Goal: Transaction & Acquisition: Download file/media

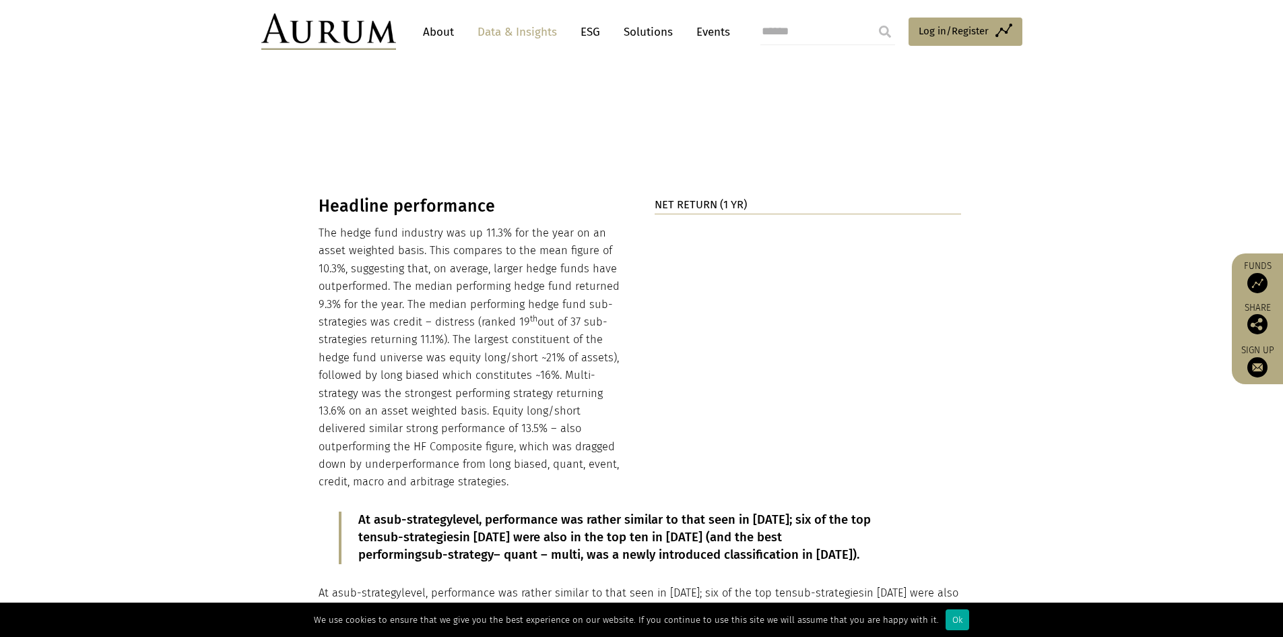
scroll to position [1420, 0]
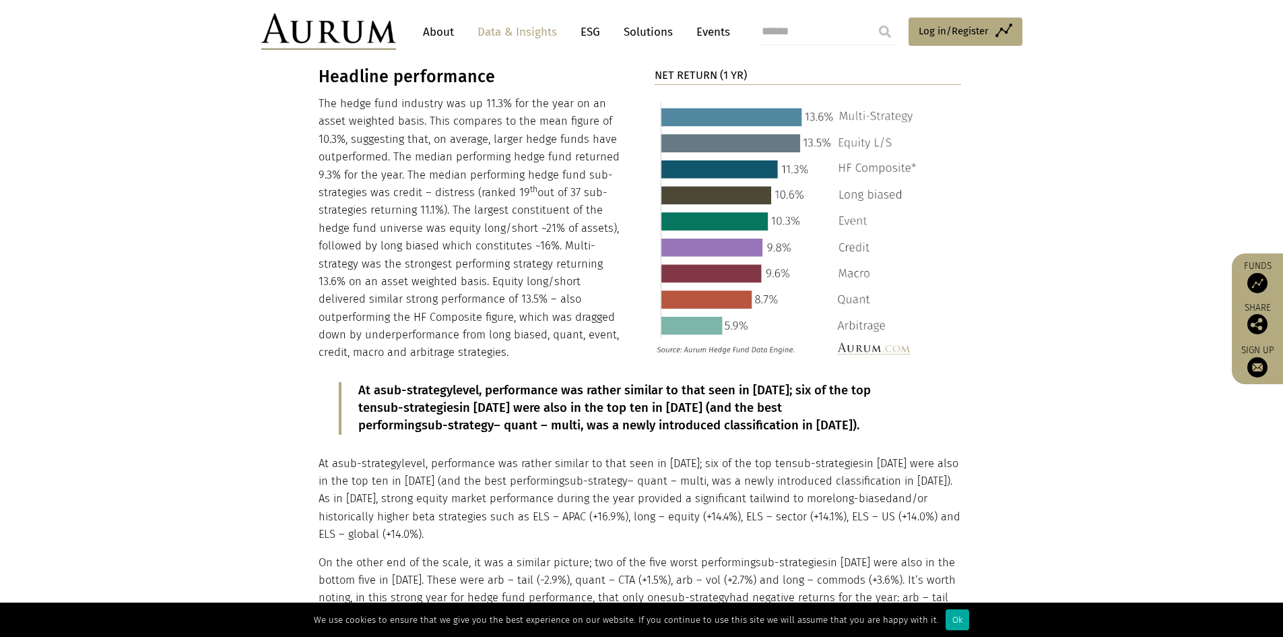
click at [479, 492] on p "At a sub-strategy level, performance was rather similar to that seen in [DATE];…" at bounding box center [640, 499] width 643 height 89
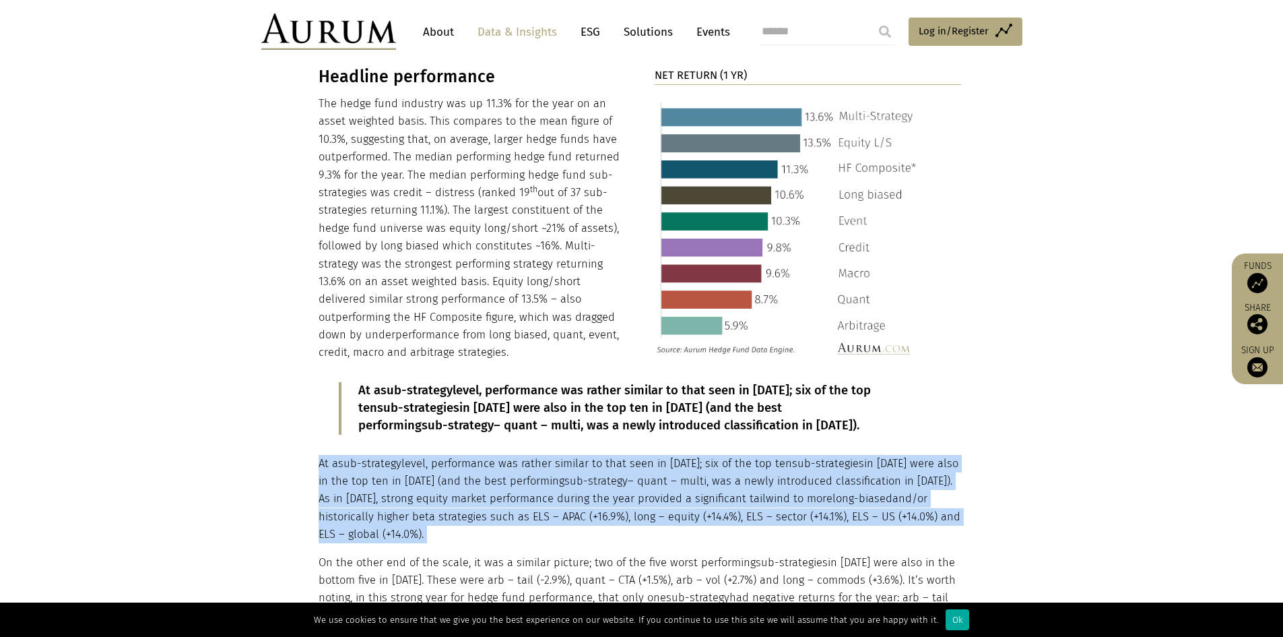
click at [479, 492] on p "At a sub-strategy level, performance was rather similar to that seen in [DATE];…" at bounding box center [640, 499] width 643 height 89
click at [371, 499] on p "At a sub-strategy level, performance was rather similar to that seen in [DATE];…" at bounding box center [640, 499] width 643 height 89
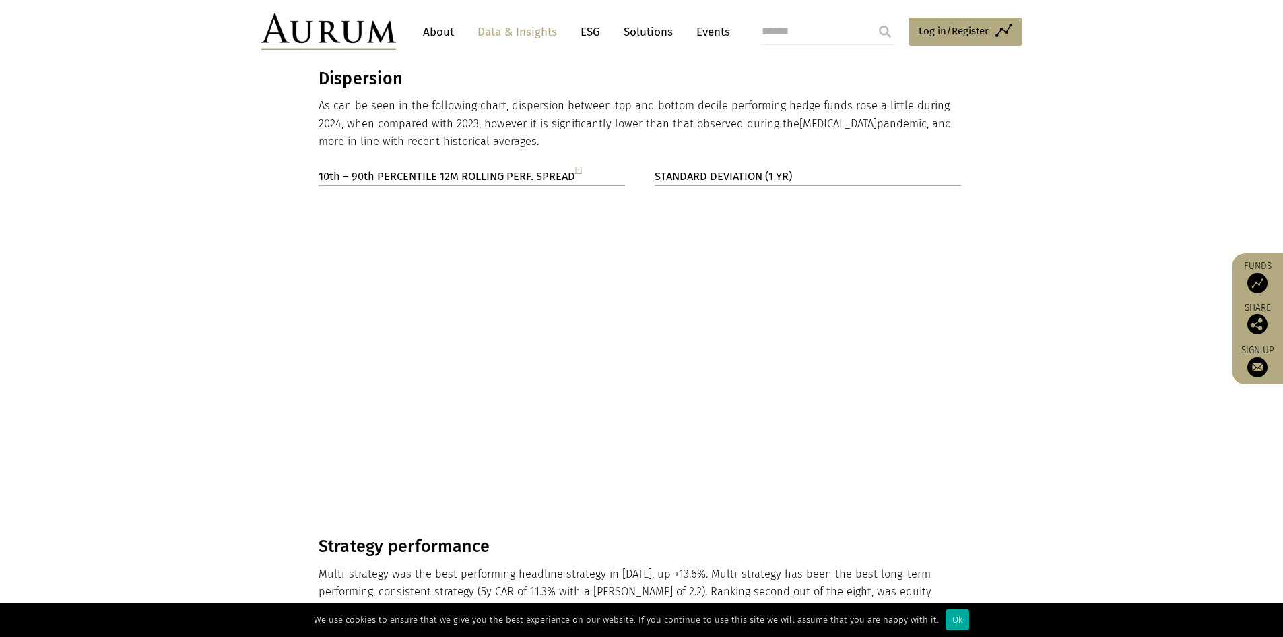
scroll to position [2295, 0]
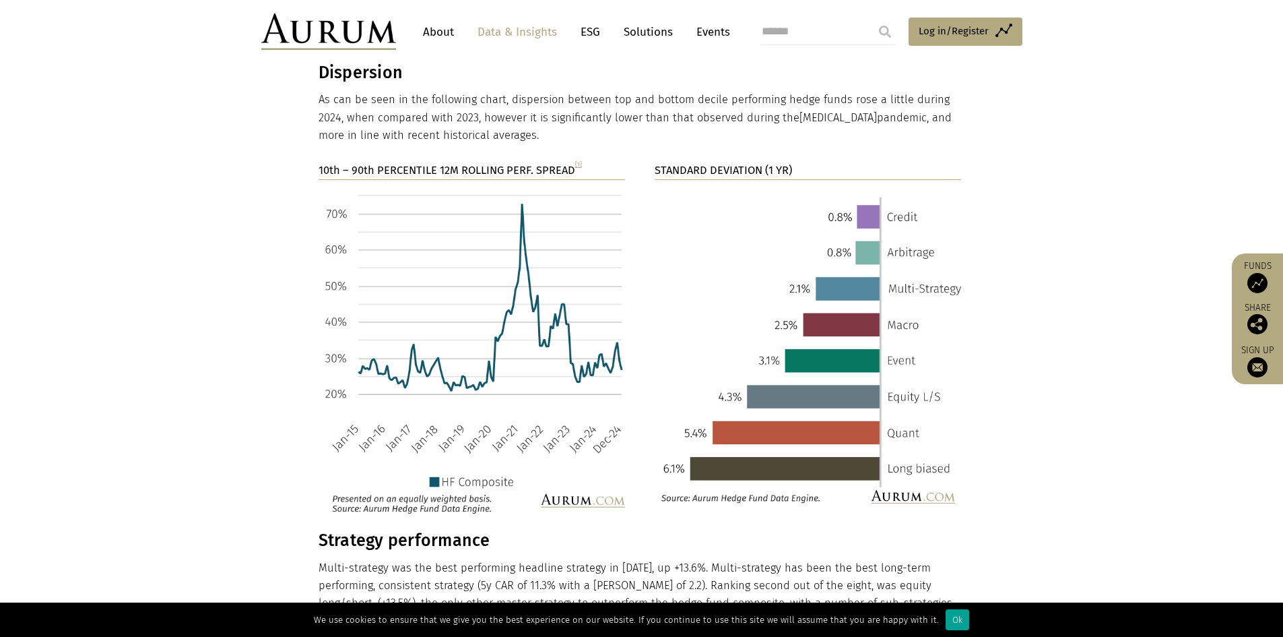
click at [947, 624] on div "Ok" at bounding box center [958, 619] width 24 height 21
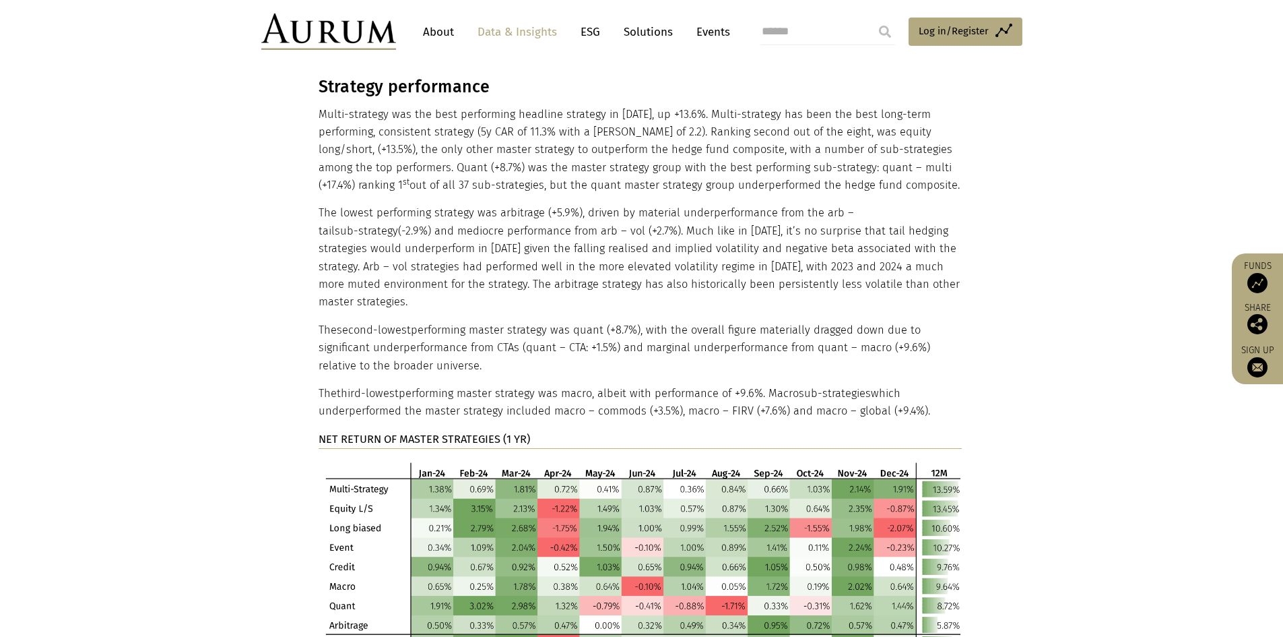
scroll to position [2834, 0]
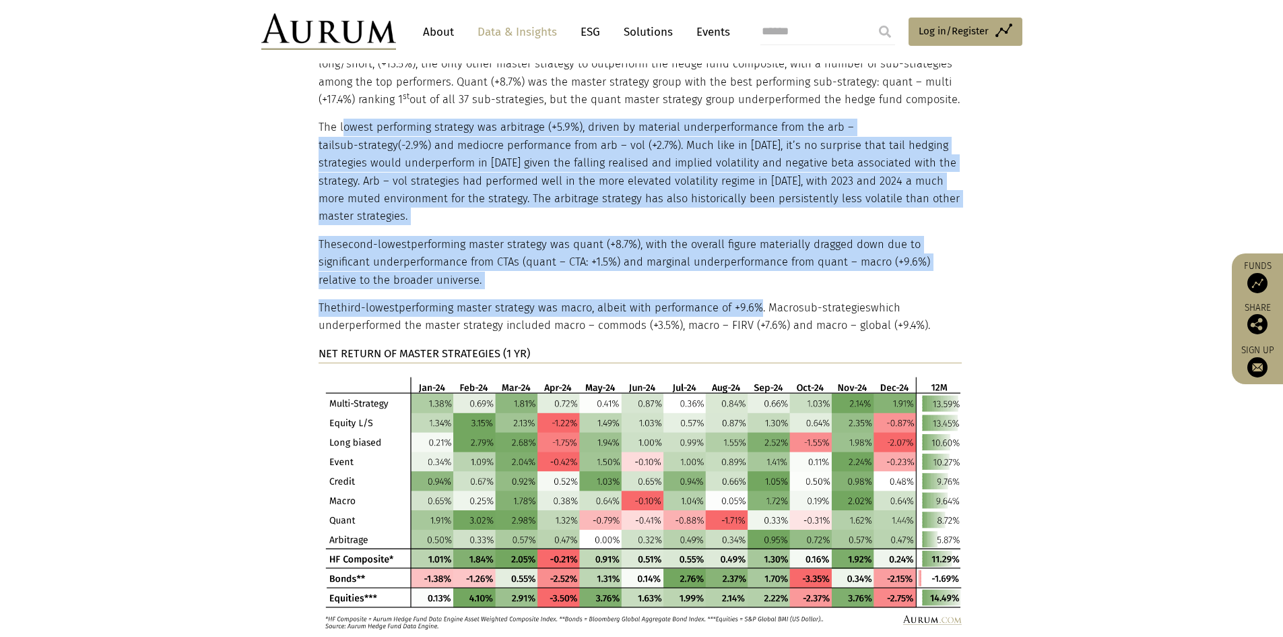
drag, startPoint x: 342, startPoint y: 69, endPoint x: 755, endPoint y: 219, distance: 438.6
click at [755, 219] on div "Strategy performance Multi-strategy was the best performing headline strategy i…" at bounding box center [640, 310] width 643 height 638
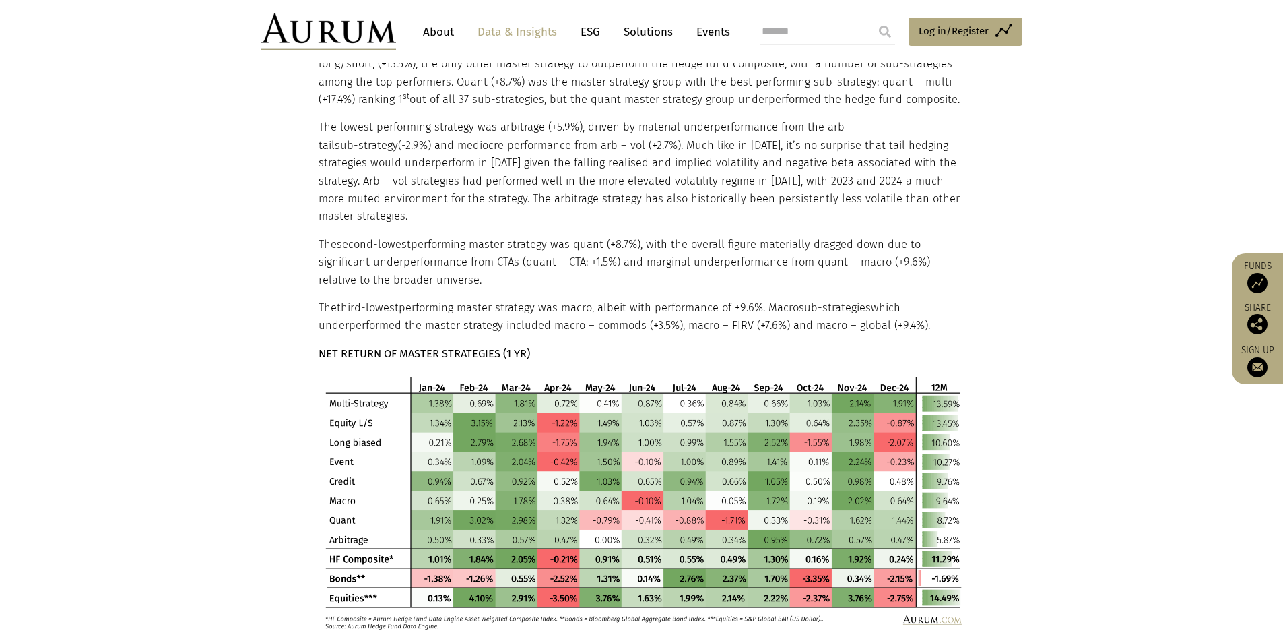
click at [654, 299] on p "The third-lowest performing master strategy was macro, albeit with performance …" at bounding box center [640, 317] width 643 height 36
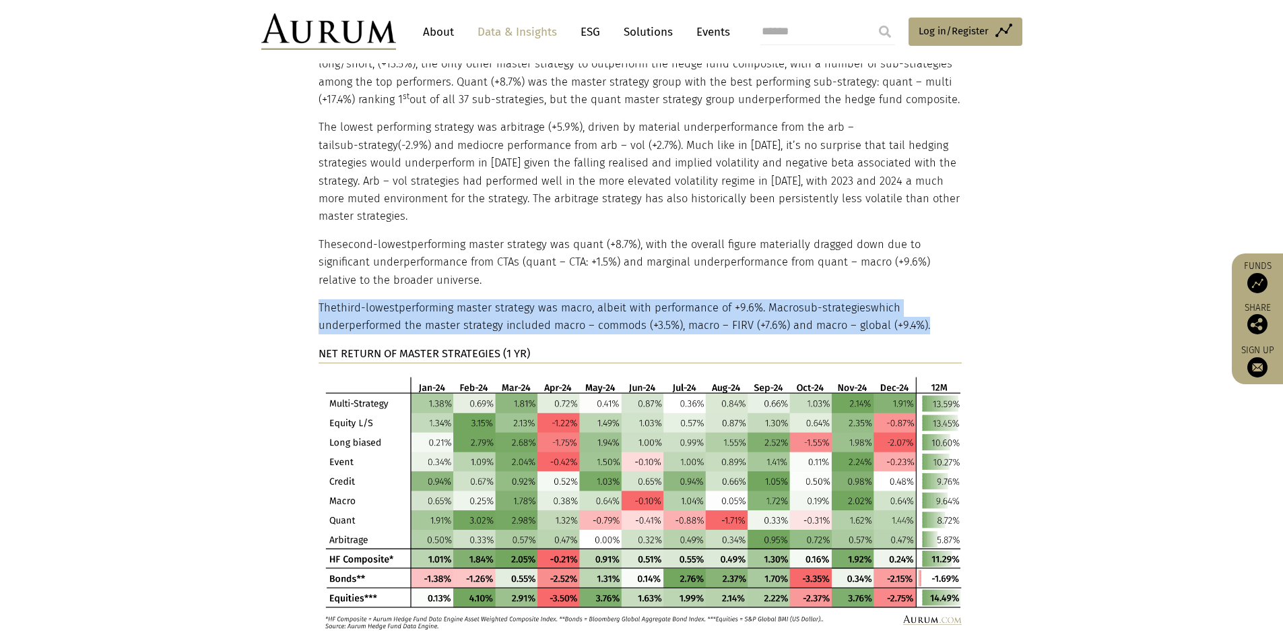
click at [653, 299] on p "The third-lowest performing master strategy was macro, albeit with performance …" at bounding box center [640, 317] width 643 height 36
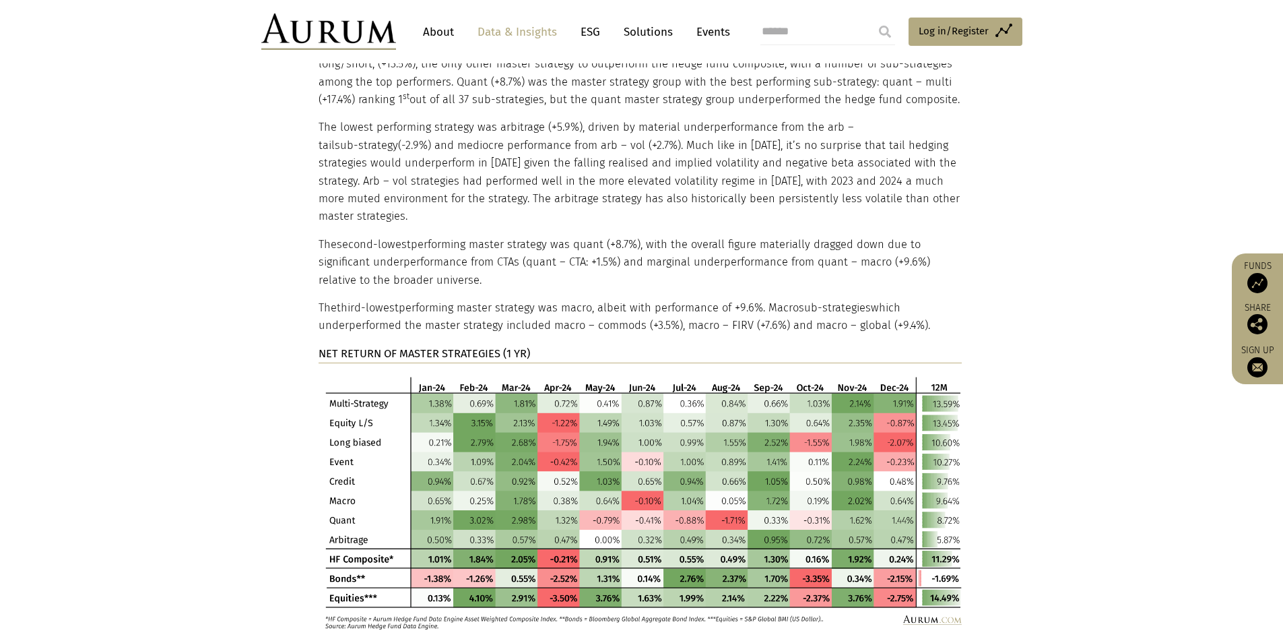
click at [410, 236] on p "The second-lowest performing master strategy was quant (+8.7%), with the overal…" at bounding box center [640, 262] width 643 height 53
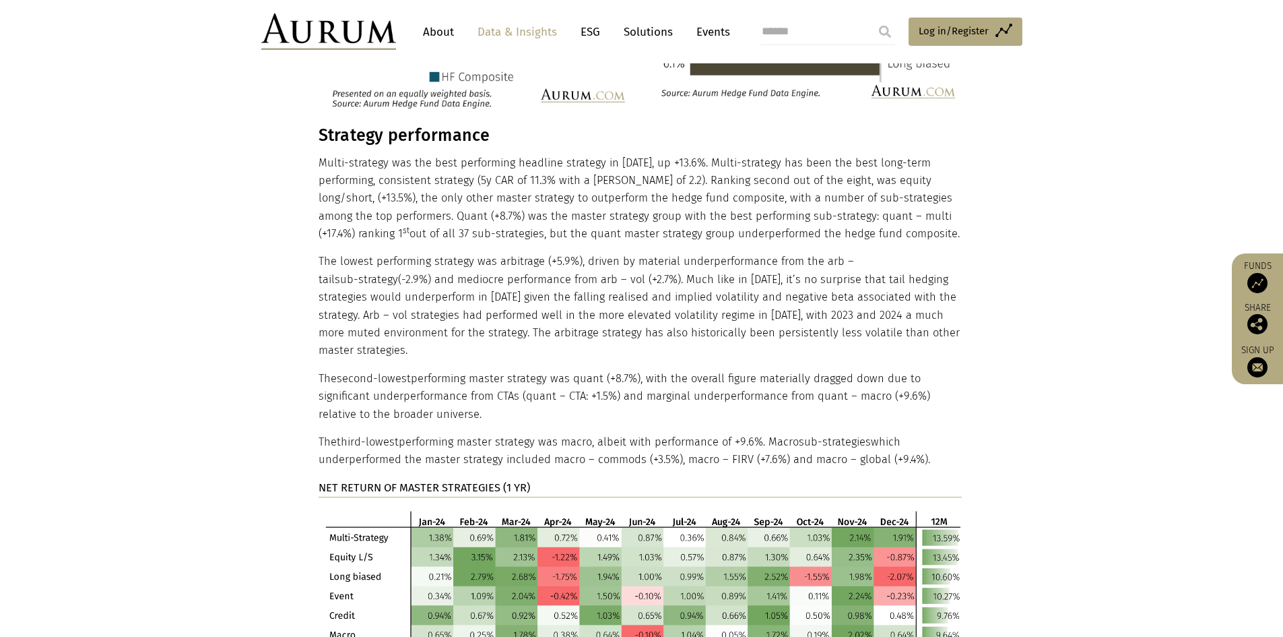
scroll to position [2700, 0]
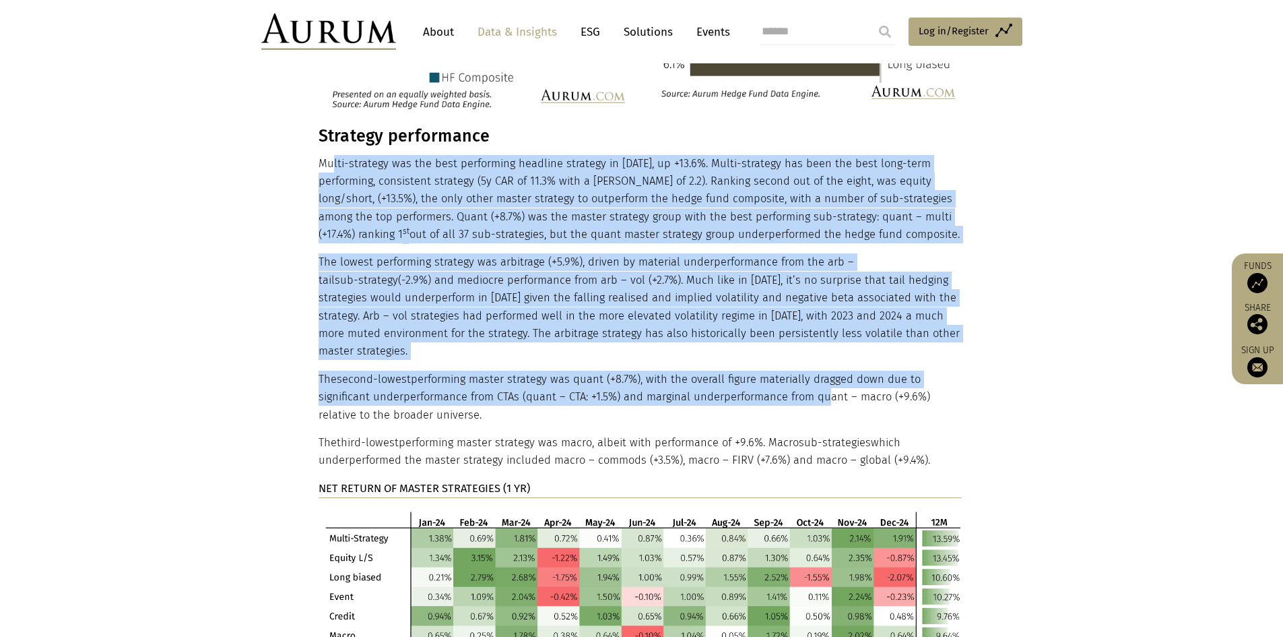
drag, startPoint x: 389, startPoint y: 118, endPoint x: 817, endPoint y: 327, distance: 476.1
click at [817, 327] on div "Strategy performance Multi-strategy was the best performing headline strategy i…" at bounding box center [640, 445] width 643 height 638
click at [817, 371] on p "The second-lowest performing master strategy was quant (+8.7%), with the overal…" at bounding box center [640, 397] width 643 height 53
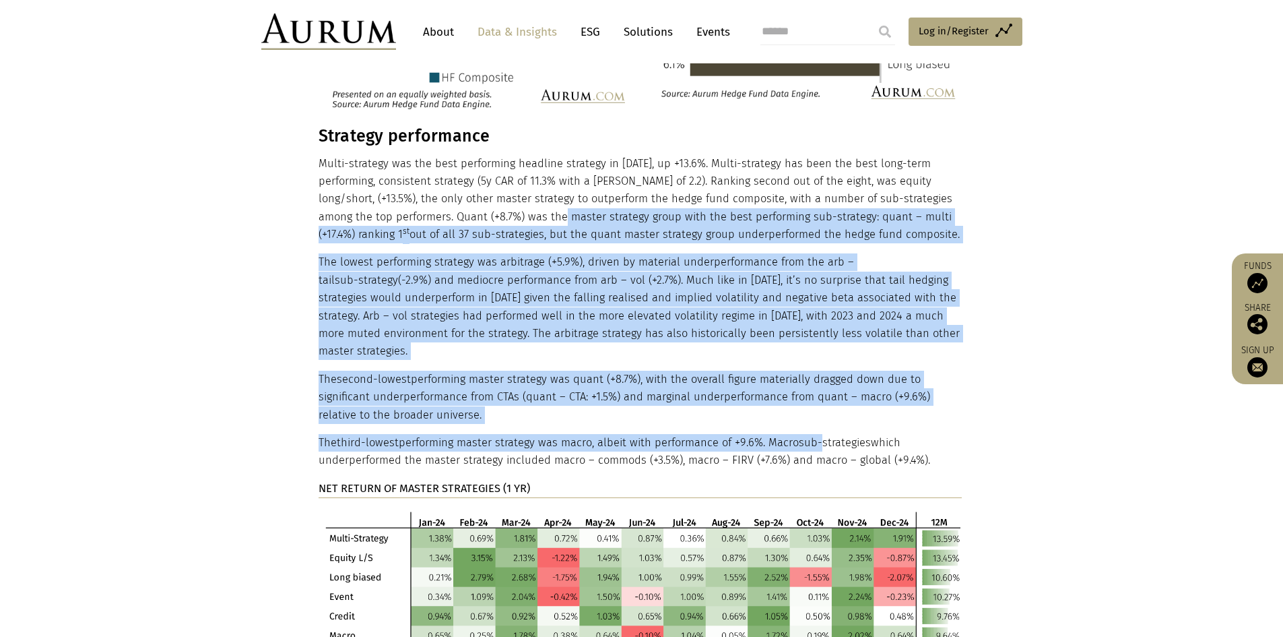
drag, startPoint x: 823, startPoint y: 371, endPoint x: 530, endPoint y: 164, distance: 357.8
click at [530, 164] on div "Strategy performance Multi-strategy was the best performing headline strategy i…" at bounding box center [640, 445] width 643 height 638
click at [530, 164] on p "Multi-strategy was the best performing headline strategy in [DATE], up +13.6%. …" at bounding box center [640, 199] width 643 height 89
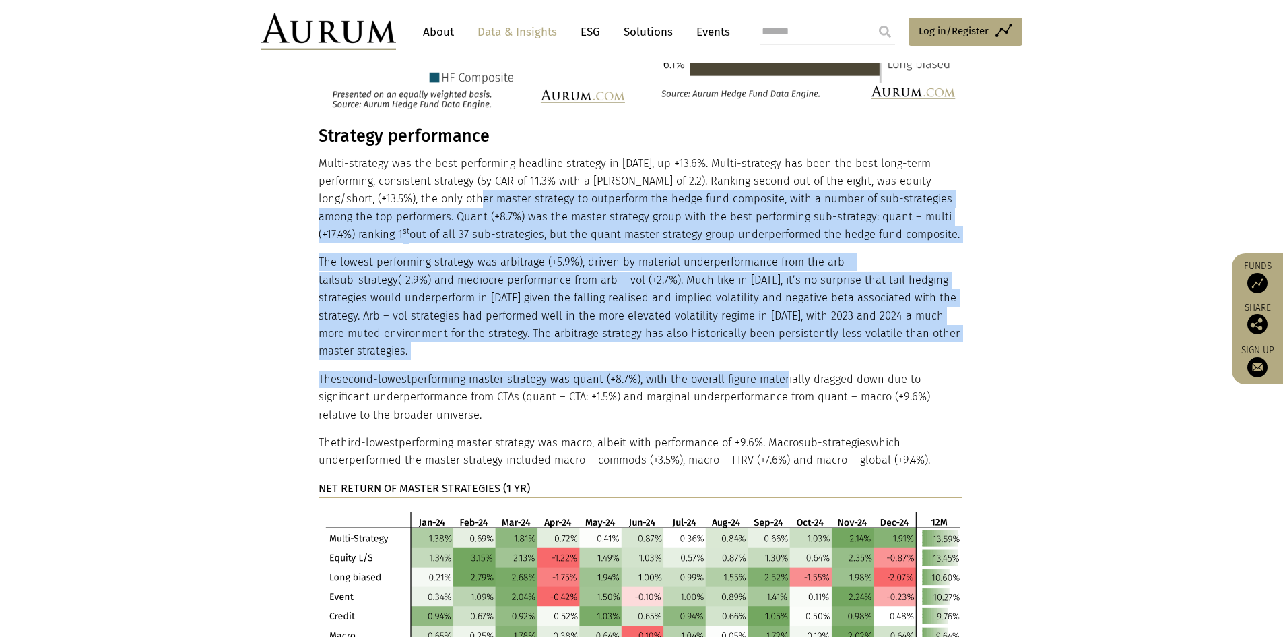
drag, startPoint x: 469, startPoint y: 139, endPoint x: 781, endPoint y: 302, distance: 351.7
click at [781, 302] on div "Strategy performance Multi-strategy was the best performing headline strategy i…" at bounding box center [640, 445] width 643 height 638
click at [781, 371] on p "The second-lowest performing master strategy was quant (+8.7%), with the overal…" at bounding box center [640, 397] width 643 height 53
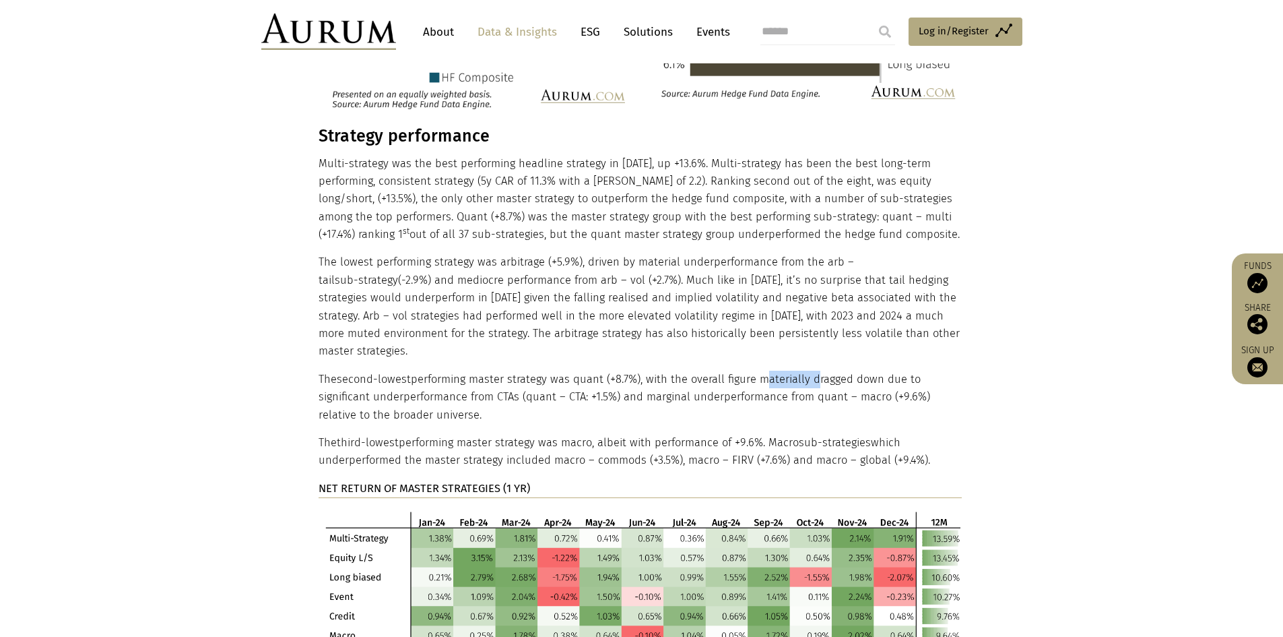
click at [781, 371] on p "The second-lowest performing master strategy was quant (+8.7%), with the overal…" at bounding box center [640, 397] width 643 height 53
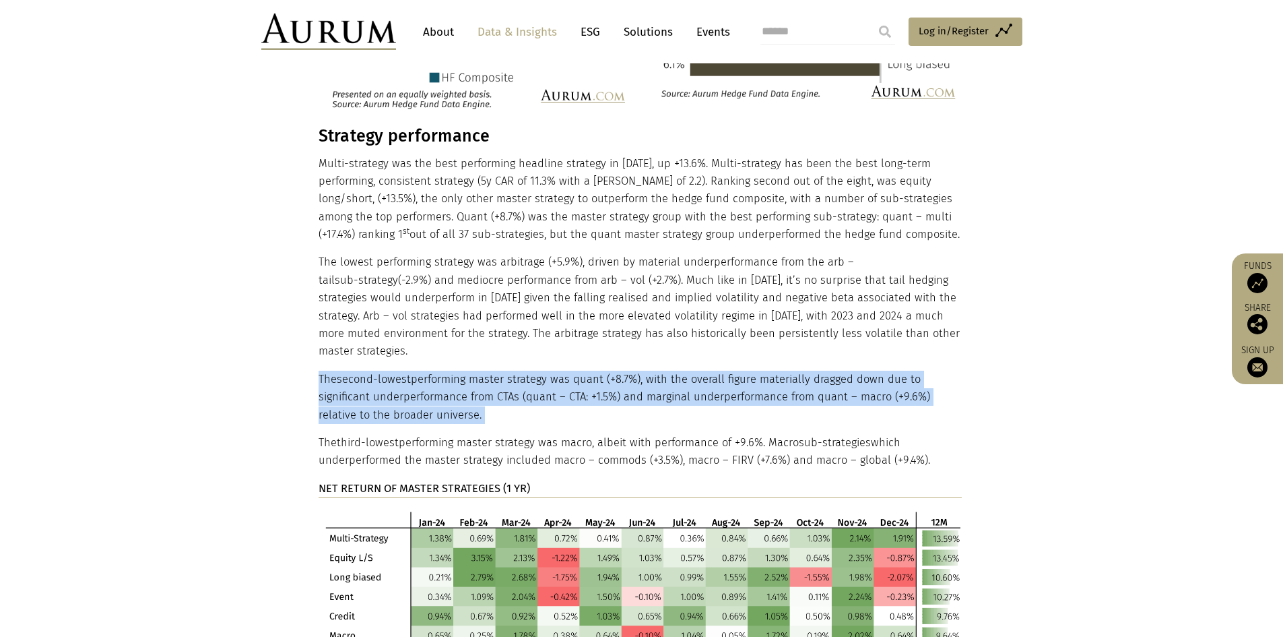
click at [781, 371] on p "The second-lowest performing master strategy was quant (+8.7%), with the overal…" at bounding box center [640, 397] width 643 height 53
click at [680, 371] on p "The second-lowest performing master strategy was quant (+8.7%), with the overal…" at bounding box center [640, 397] width 643 height 53
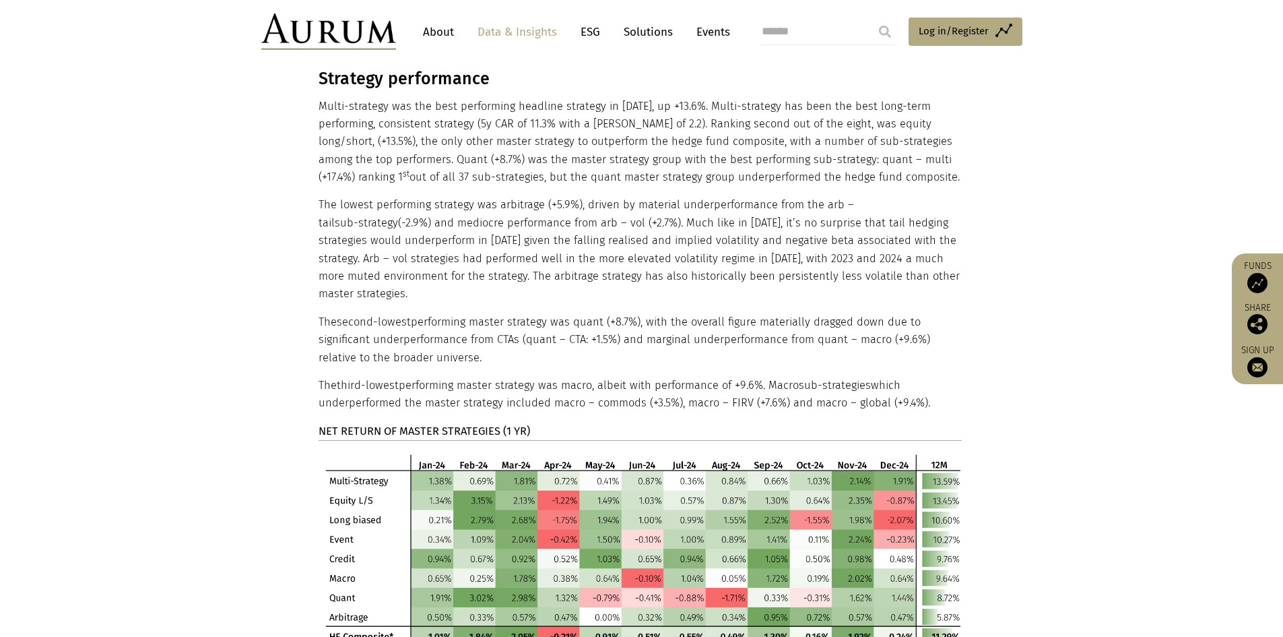
scroll to position [2834, 0]
